Goal: Browse casually

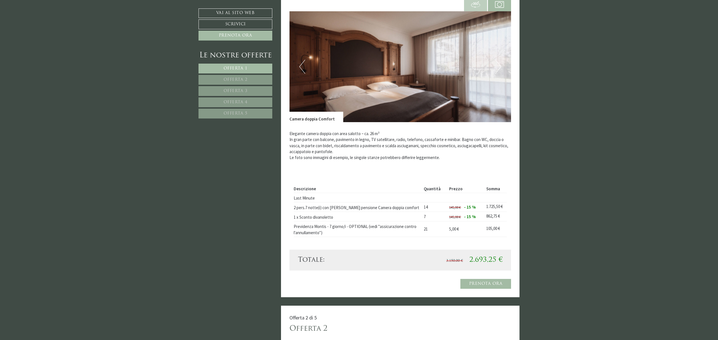
scroll to position [414, 0]
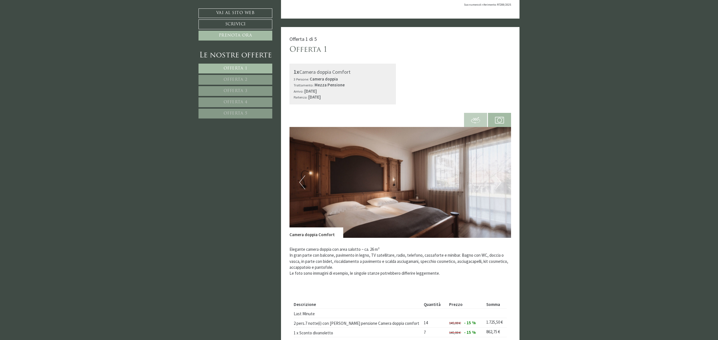
click at [503, 182] on img at bounding box center [401, 182] width 222 height 111
click at [500, 182] on button "Next" at bounding box center [499, 183] width 6 height 14
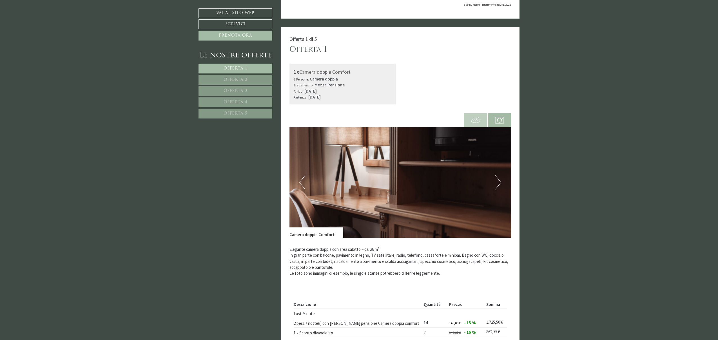
click at [500, 183] on button "Next" at bounding box center [499, 183] width 6 height 14
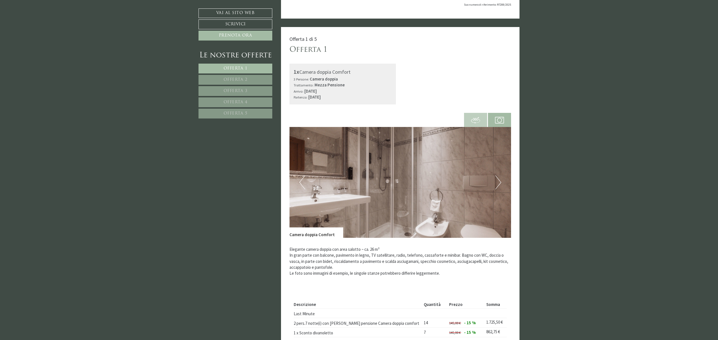
click at [500, 183] on button "Next" at bounding box center [499, 183] width 6 height 14
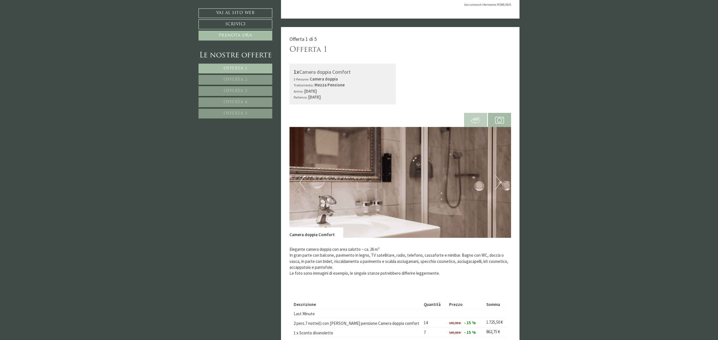
click at [500, 183] on button "Next" at bounding box center [499, 183] width 6 height 14
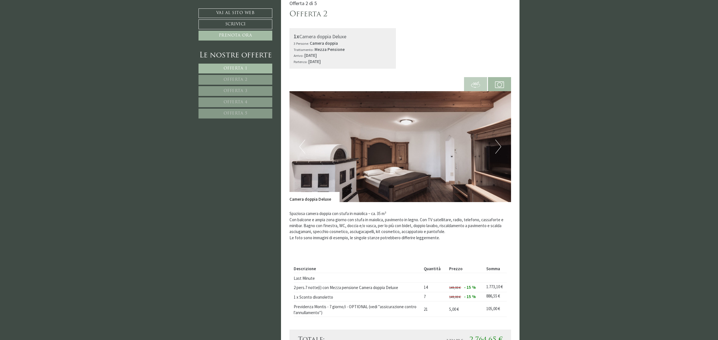
scroll to position [852, 0]
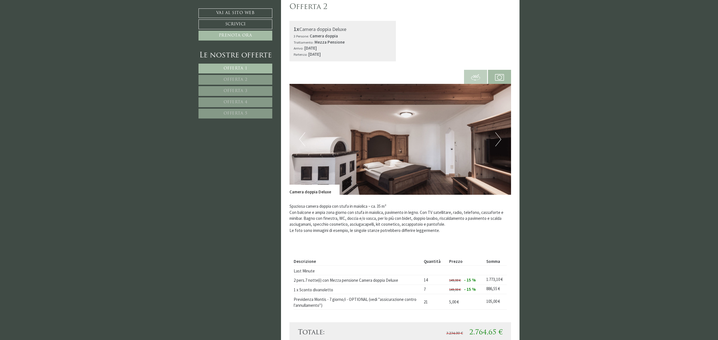
click at [500, 139] on button "Next" at bounding box center [499, 139] width 6 height 14
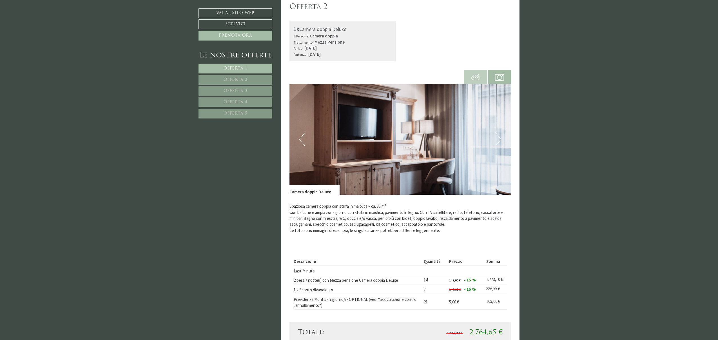
click at [501, 141] on button "Next" at bounding box center [499, 139] width 6 height 14
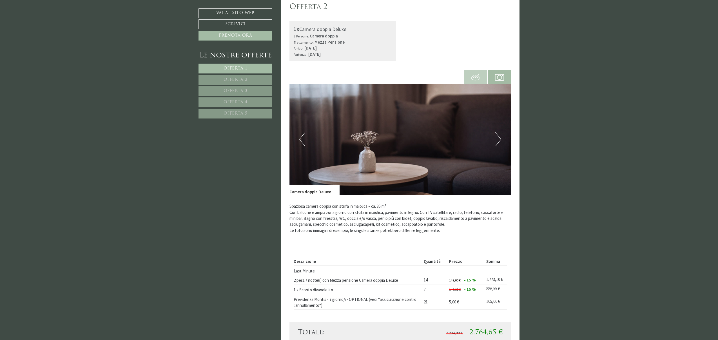
click at [501, 141] on button "Next" at bounding box center [499, 139] width 6 height 14
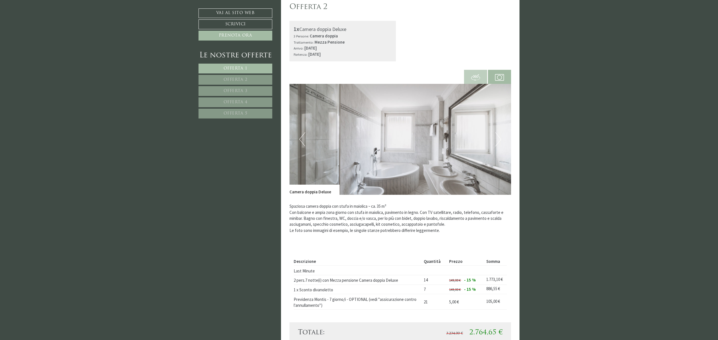
click at [501, 141] on button "Next" at bounding box center [499, 139] width 6 height 14
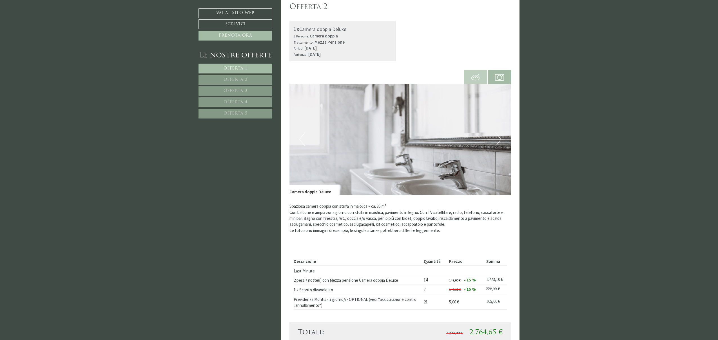
click at [501, 141] on button "Next" at bounding box center [499, 139] width 6 height 14
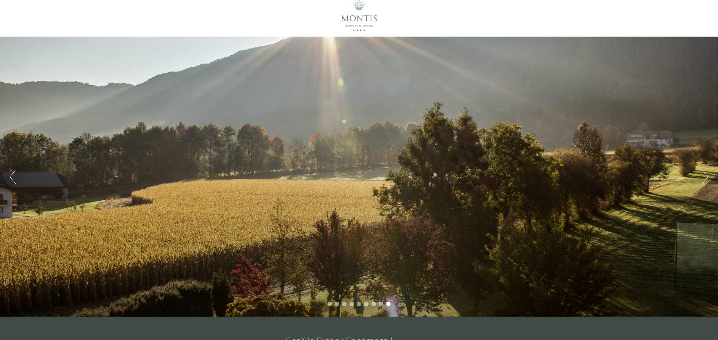
scroll to position [5, 0]
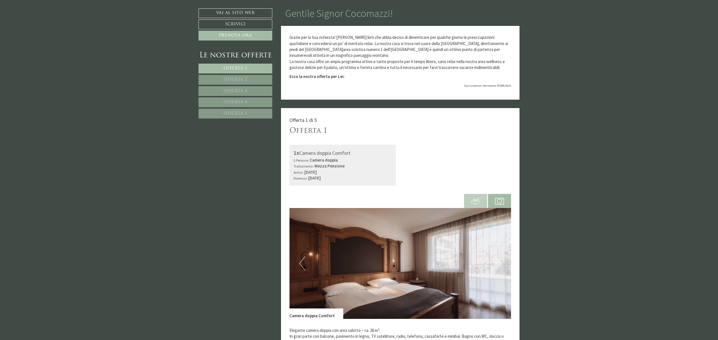
scroll to position [253, 0]
